Goal: Task Accomplishment & Management: Manage account settings

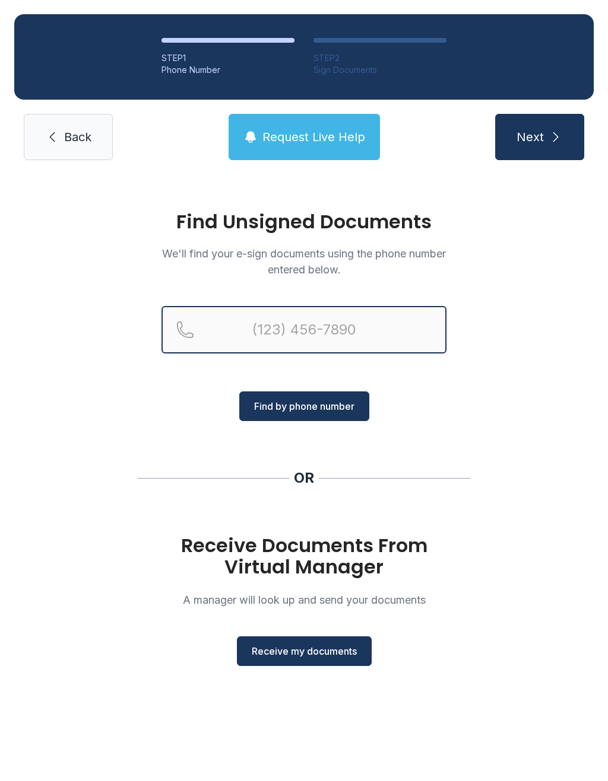
click at [258, 322] on input "Reservation phone number" at bounding box center [303, 329] width 285 height 47
type input "("
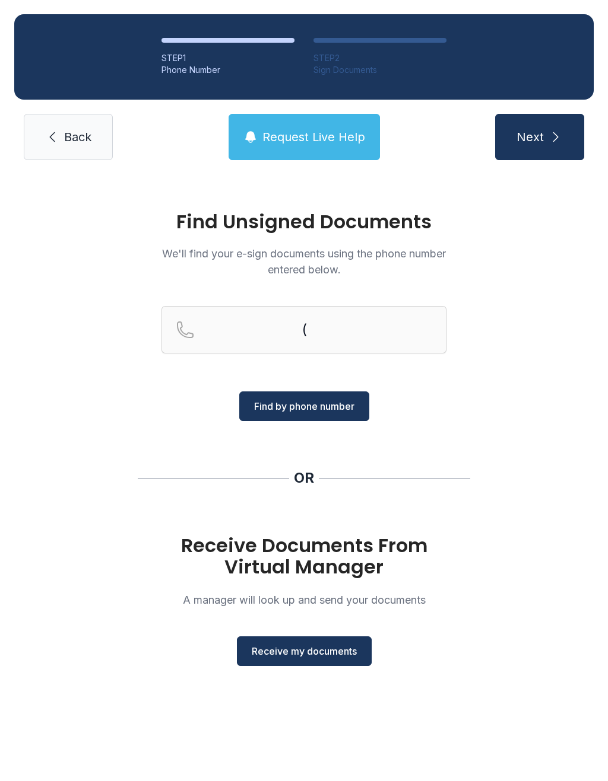
click at [493, 417] on div "Find Unsigned Documents We'll find your e-sign documents using the phone number…" at bounding box center [304, 443] width 608 height 539
click at [298, 679] on div "Find Unsigned Documents We'll find your e-sign documents using the phone number…" at bounding box center [304, 443] width 608 height 539
click at [335, 660] on button "Receive my documents" at bounding box center [304, 652] width 135 height 30
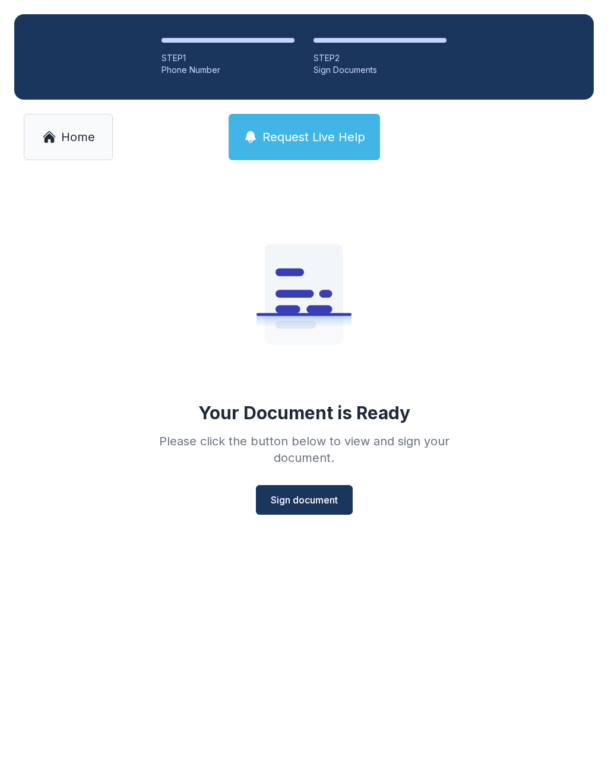
click at [324, 512] on button "Sign document" at bounding box center [304, 500] width 97 height 30
click at [500, 682] on main "Your Document is Ready Please click the button below to view and sign your docu…" at bounding box center [304, 477] width 608 height 607
click at [46, 137] on icon at bounding box center [49, 137] width 10 height 9
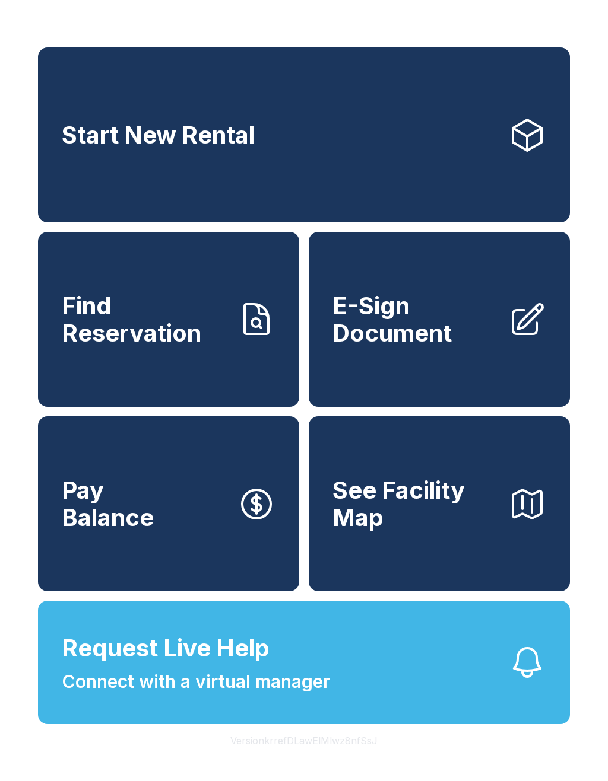
click at [173, 566] on button "Pay Balance" at bounding box center [168, 504] width 261 height 175
